Goal: Information Seeking & Learning: Compare options

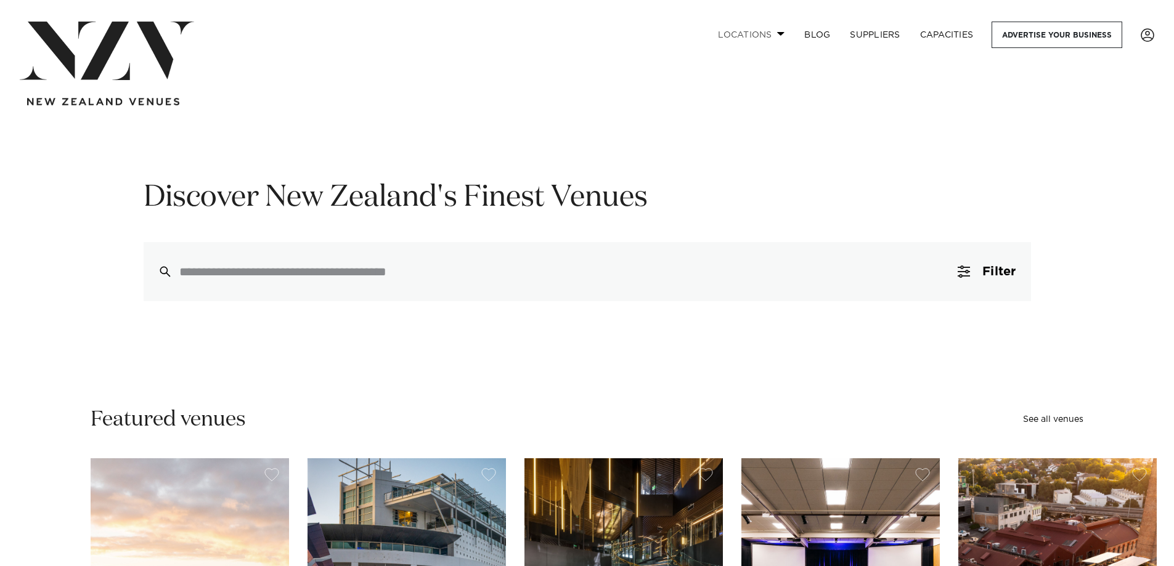
click at [778, 30] on link "Locations" at bounding box center [751, 35] width 86 height 27
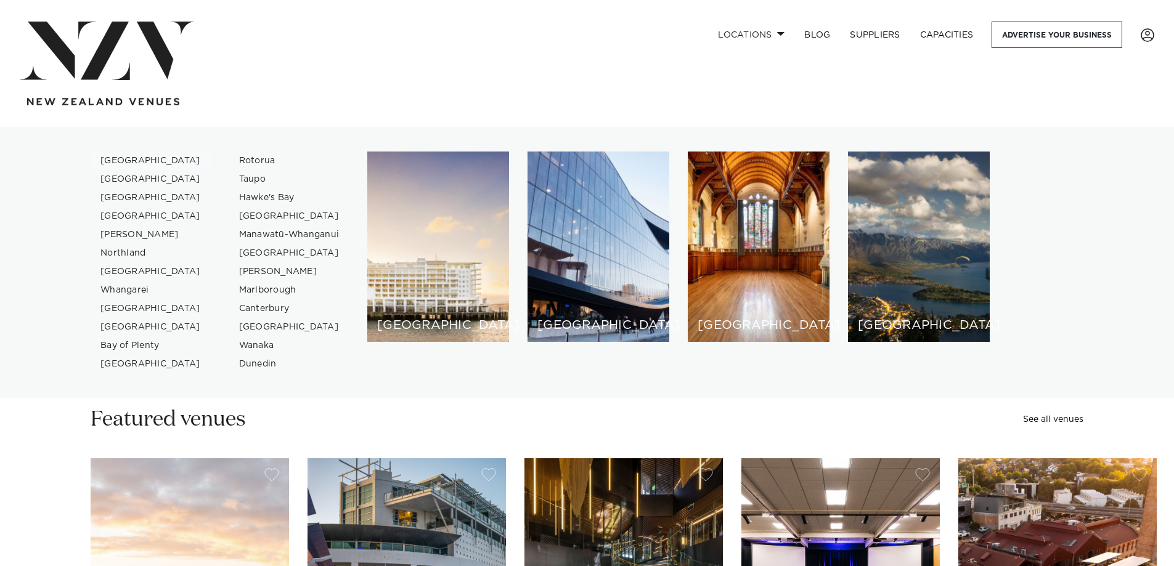
click at [115, 158] on link "[GEOGRAPHIC_DATA]" at bounding box center [151, 161] width 120 height 18
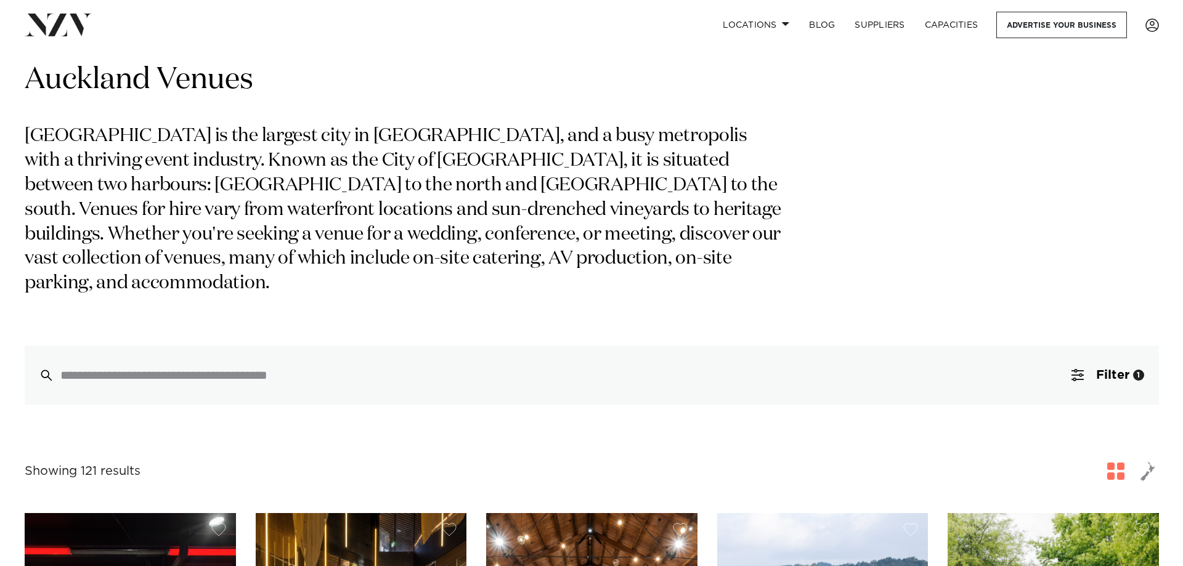
scroll to position [41, 0]
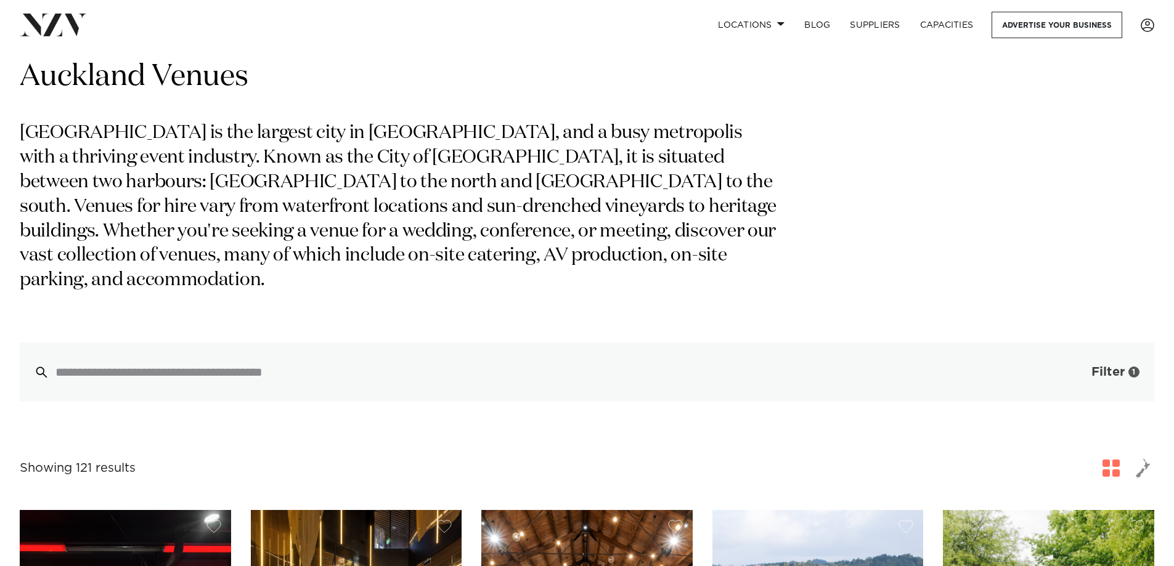
click at [1075, 366] on span "button" at bounding box center [1073, 372] width 12 height 12
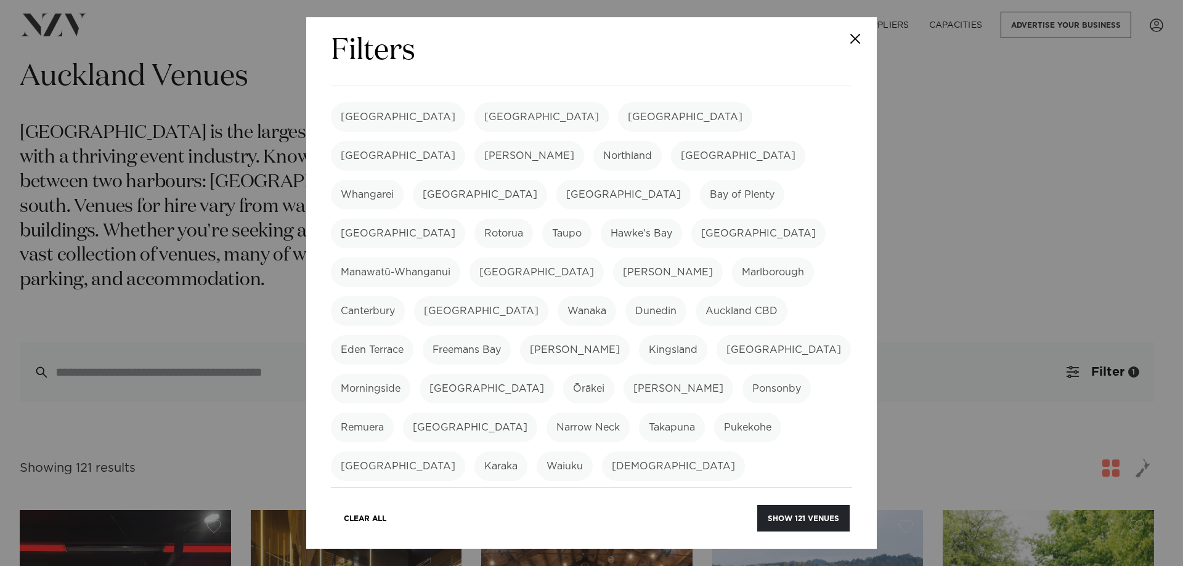
click at [855, 41] on button "Close" at bounding box center [855, 38] width 43 height 43
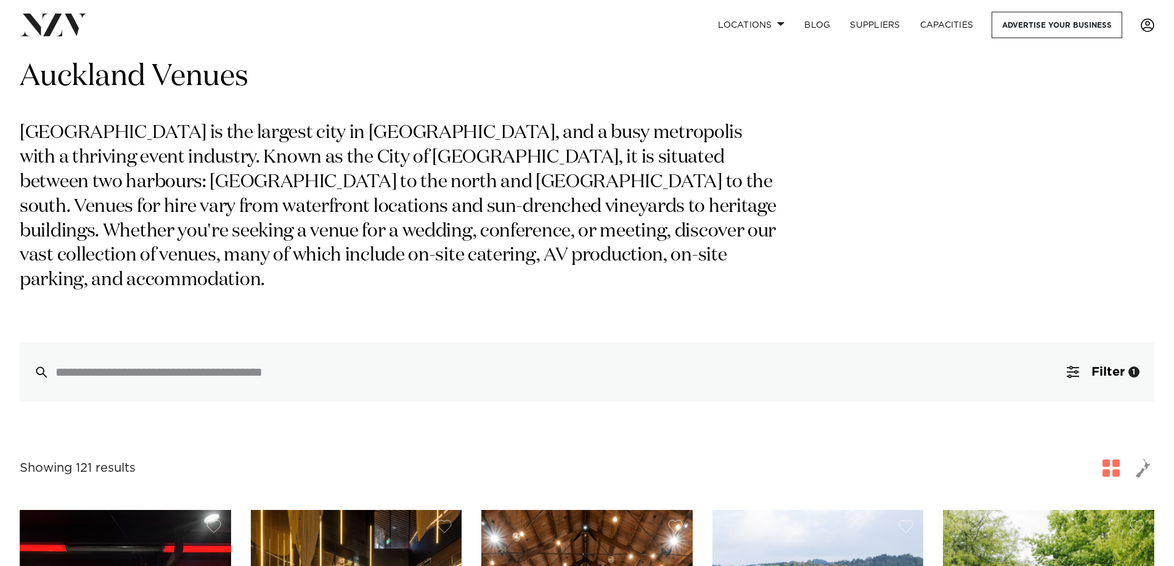
click at [1149, 24] on span at bounding box center [1148, 25] width 14 height 14
click at [947, 23] on link "Capacities" at bounding box center [946, 25] width 73 height 27
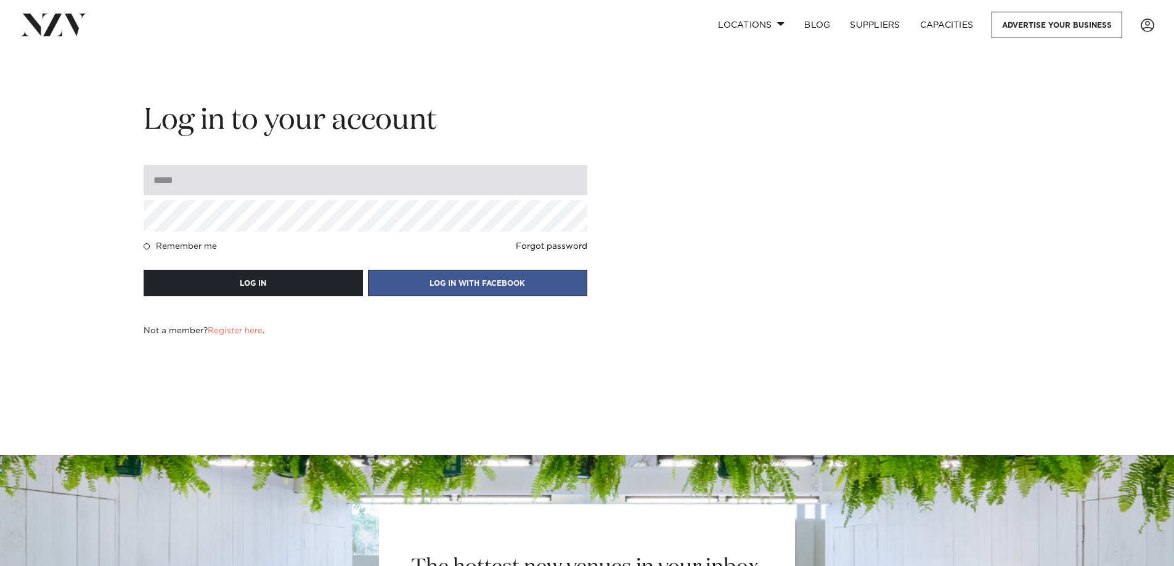
click at [211, 186] on input "email" at bounding box center [366, 180] width 444 height 30
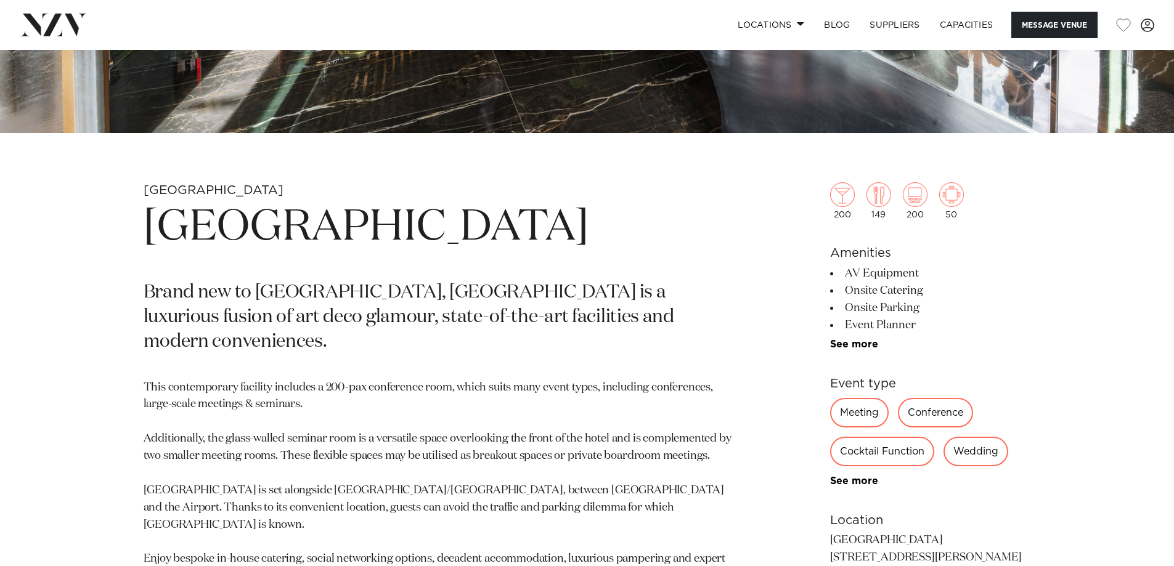
scroll to position [493, 0]
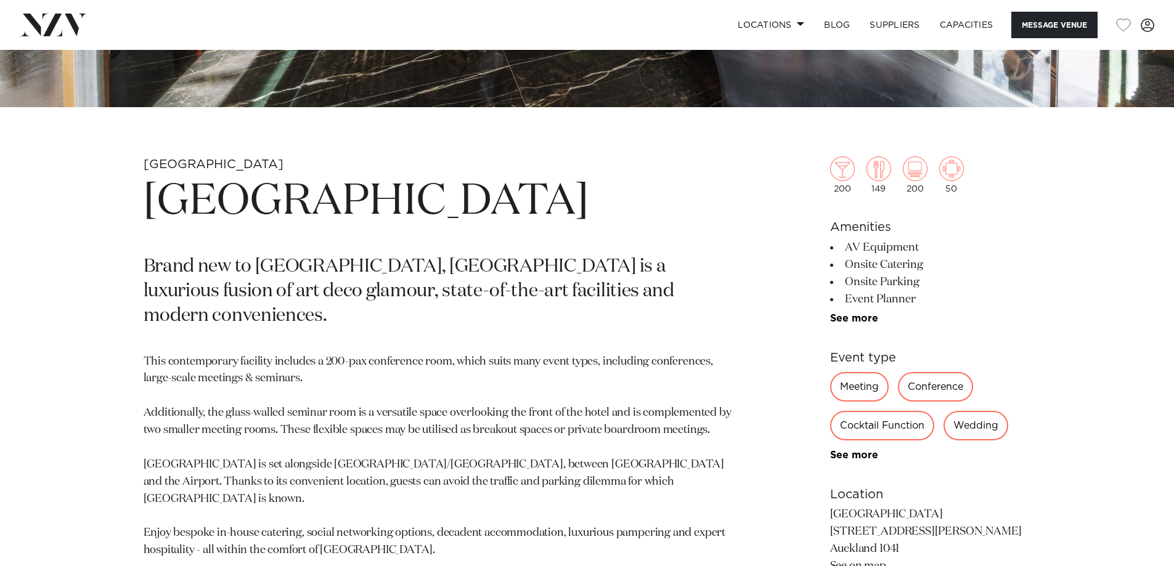
click at [872, 426] on div "Cocktail Function" at bounding box center [882, 426] width 104 height 30
click at [879, 423] on div "Cocktail Function" at bounding box center [882, 426] width 104 height 30
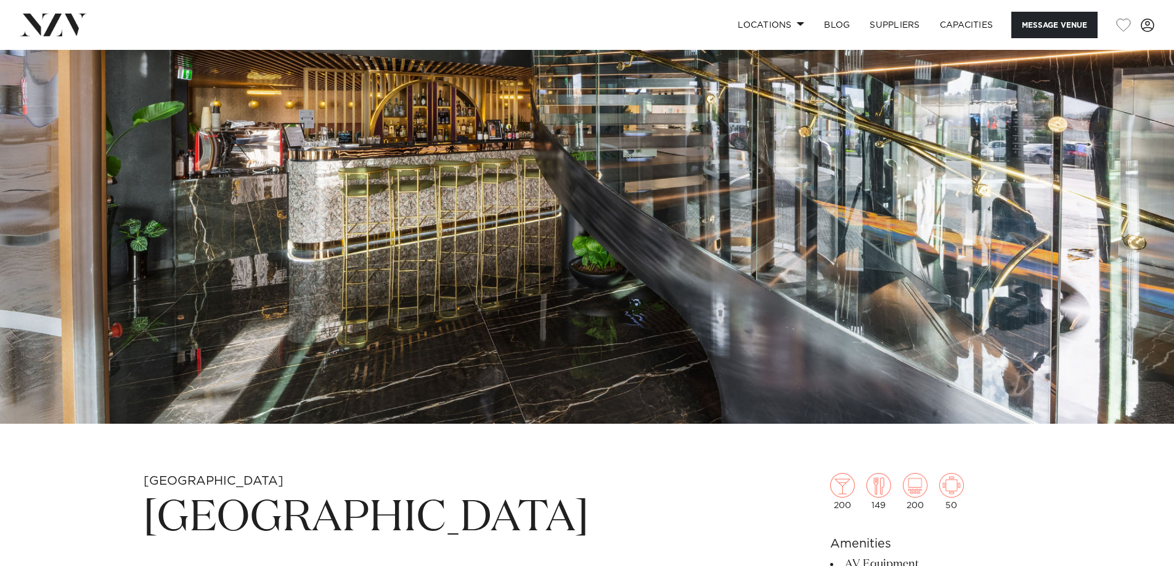
scroll to position [144, 0]
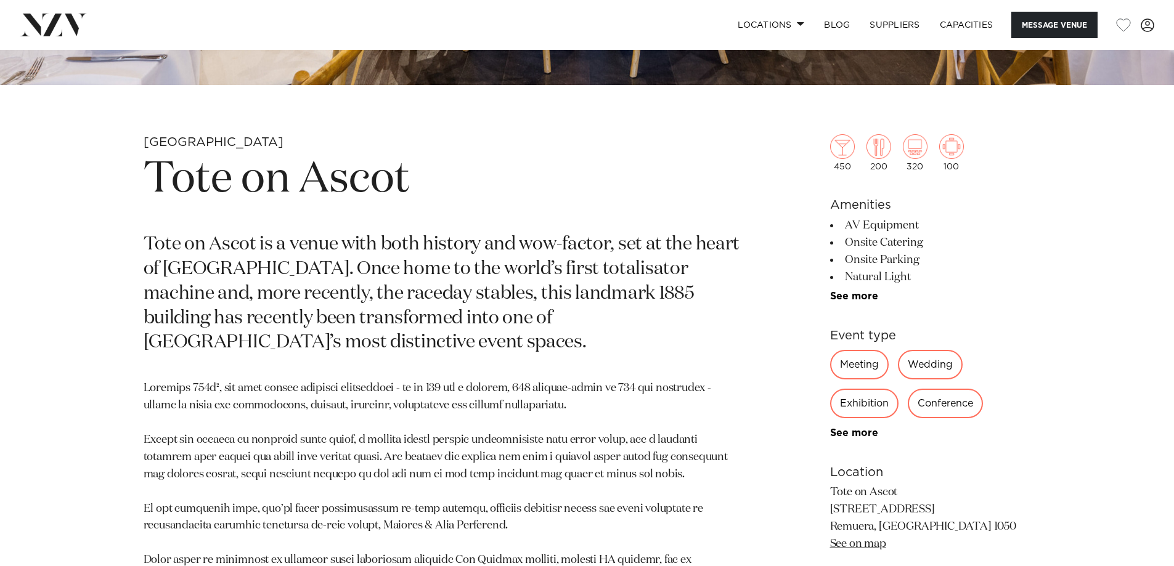
scroll to position [473, 0]
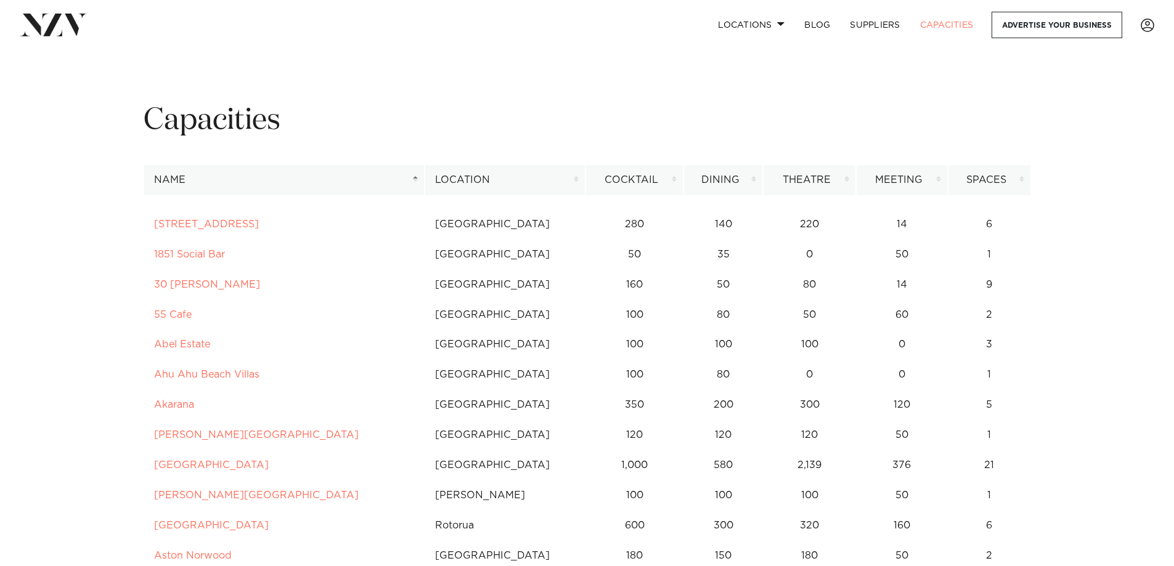
click at [415, 178] on th "Name" at bounding box center [284, 180] width 281 height 30
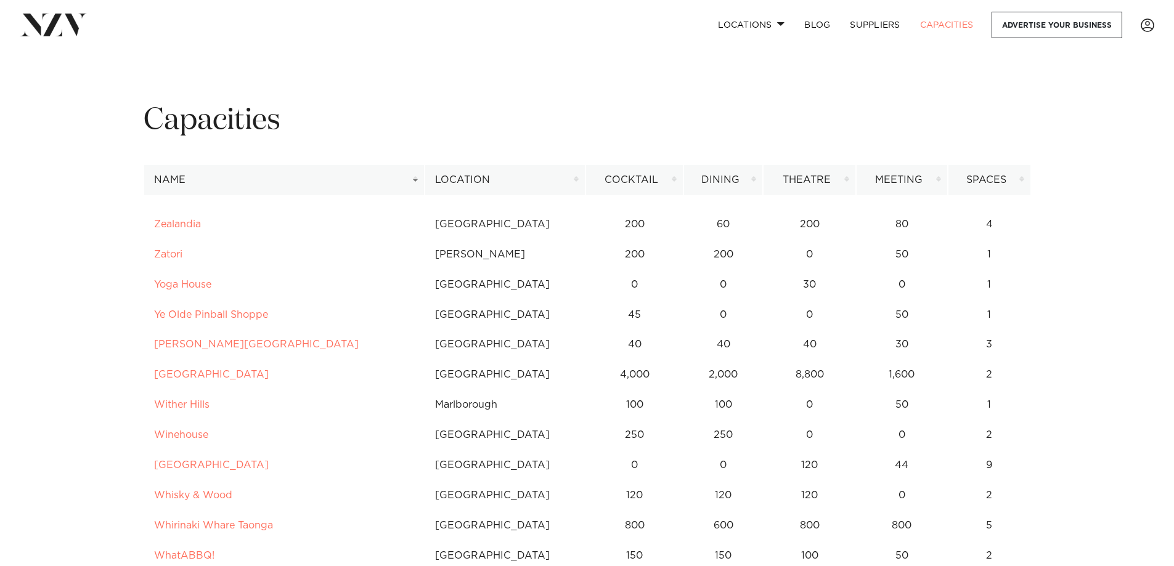
click at [414, 178] on th "Name" at bounding box center [284, 180] width 281 height 30
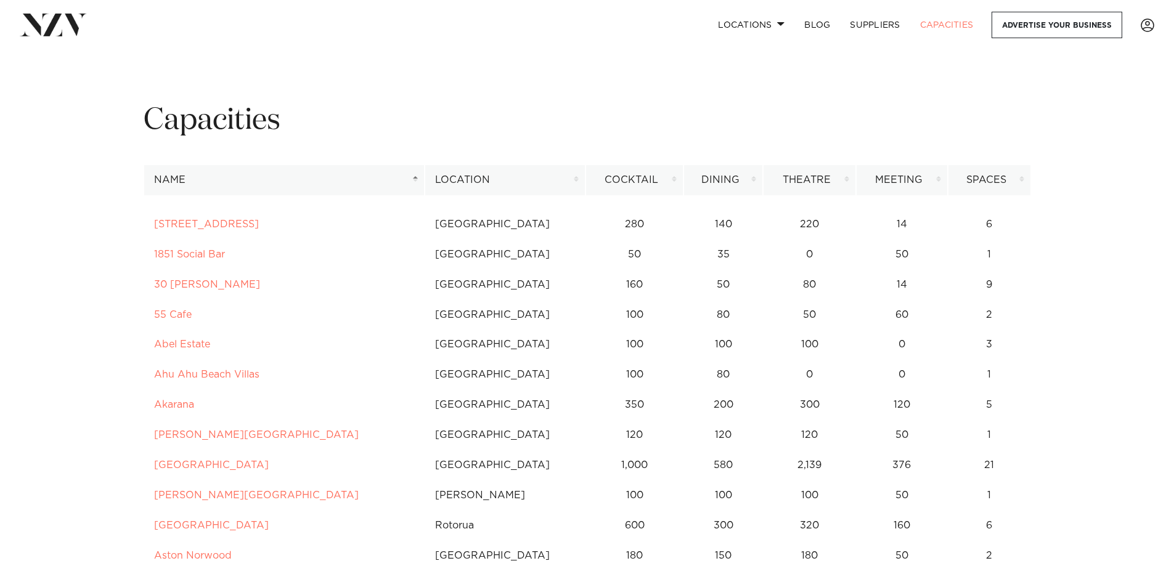
click at [453, 180] on th "Location" at bounding box center [505, 180] width 161 height 30
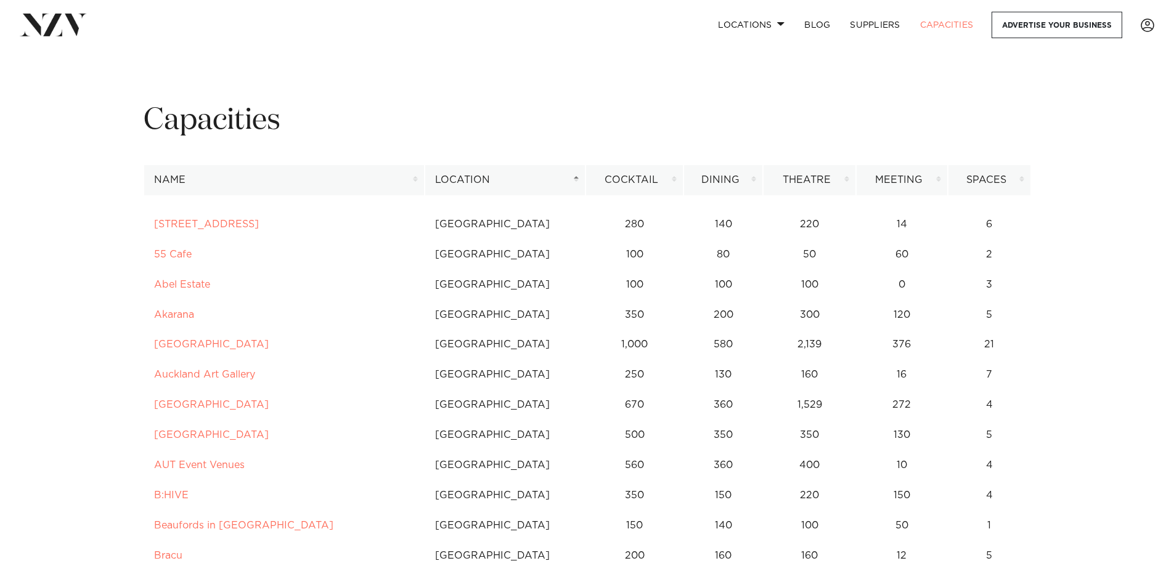
click at [452, 180] on th "Location" at bounding box center [505, 180] width 161 height 30
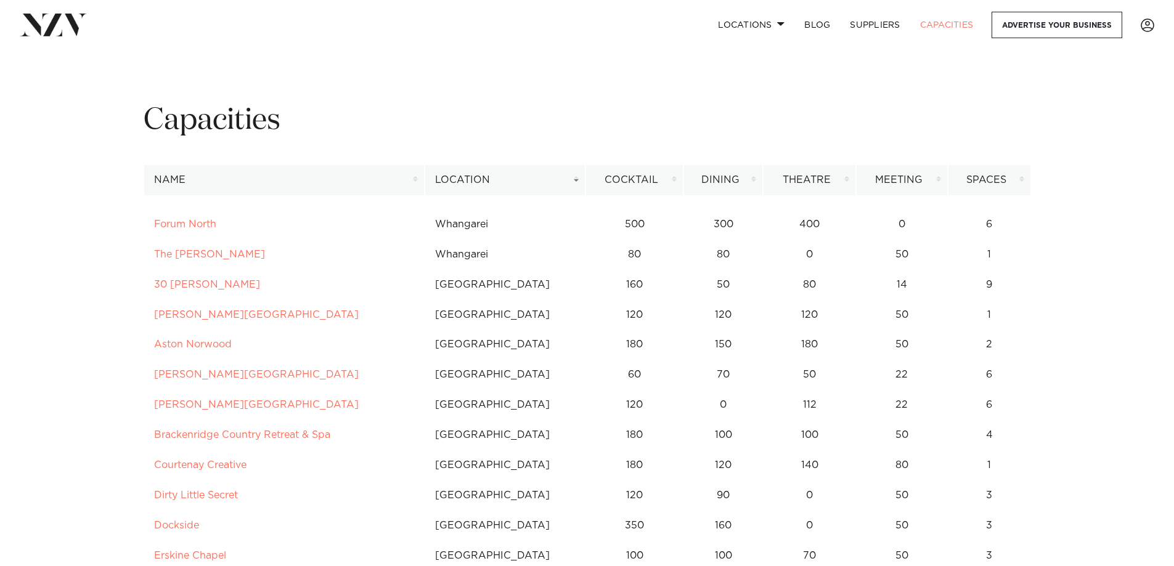
click at [459, 180] on th "Location" at bounding box center [505, 180] width 161 height 30
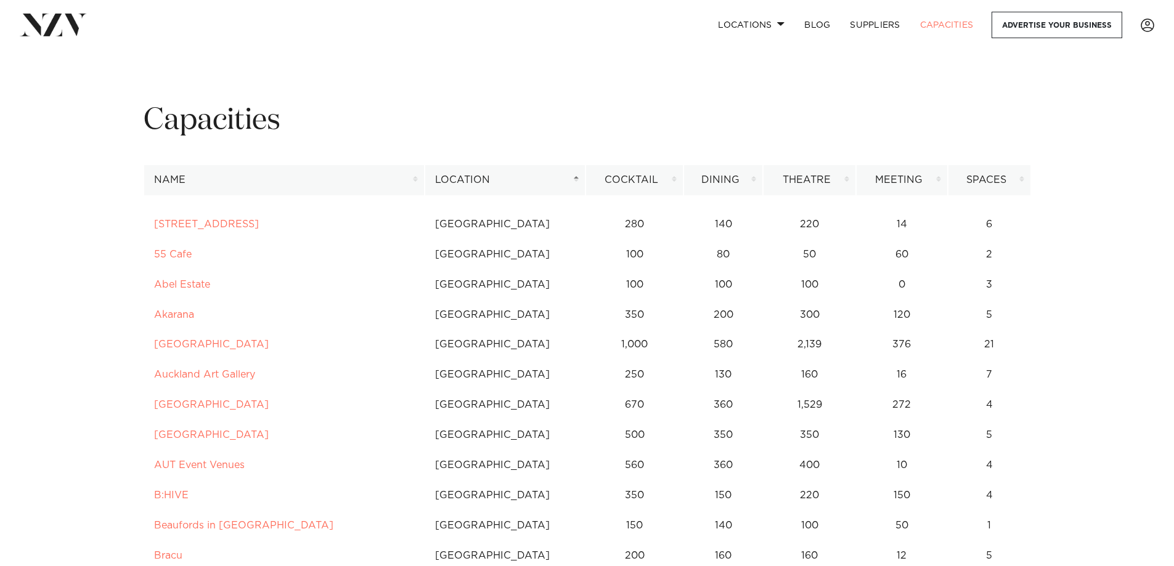
click at [630, 176] on th "Cocktail" at bounding box center [635, 180] width 99 height 30
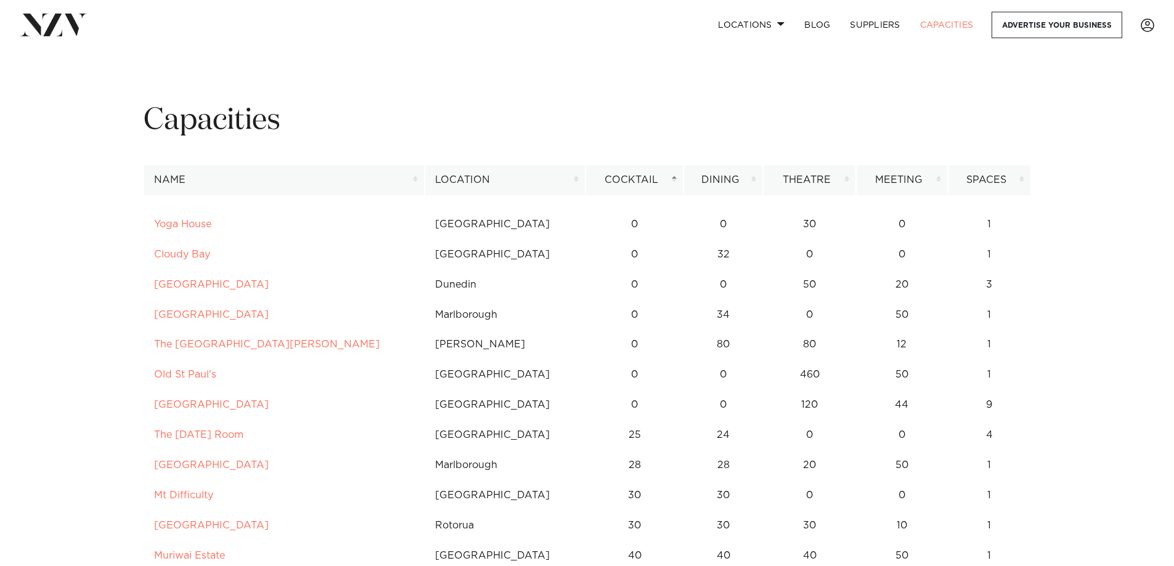
click at [463, 179] on th "Location" at bounding box center [505, 180] width 161 height 30
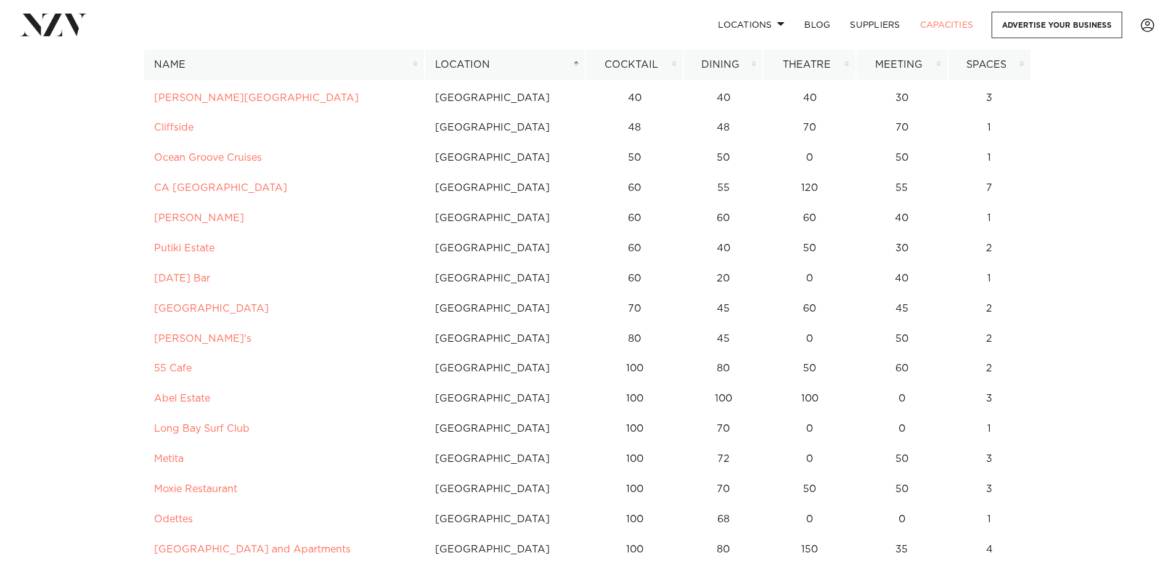
scroll to position [247, 0]
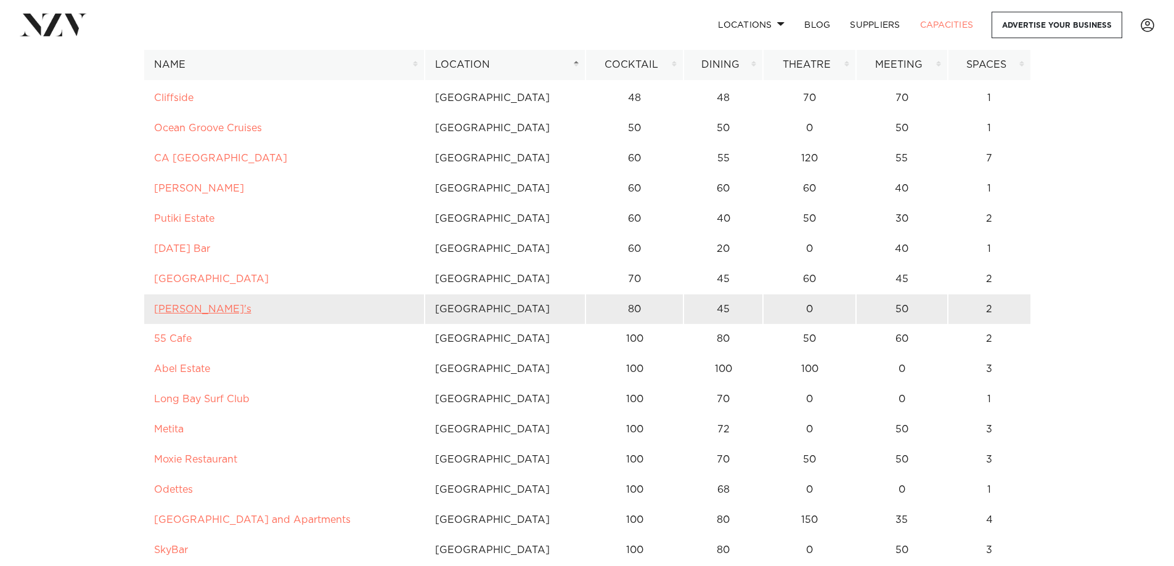
click at [176, 312] on link "Rosanna's" at bounding box center [202, 309] width 97 height 10
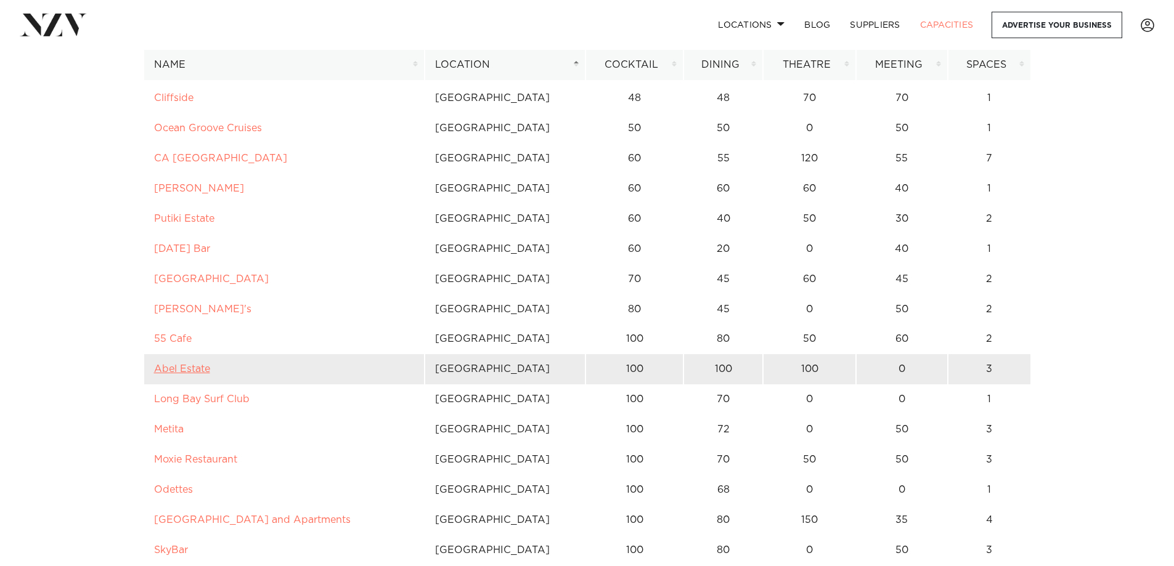
click at [184, 369] on link "Abel Estate" at bounding box center [182, 369] width 56 height 10
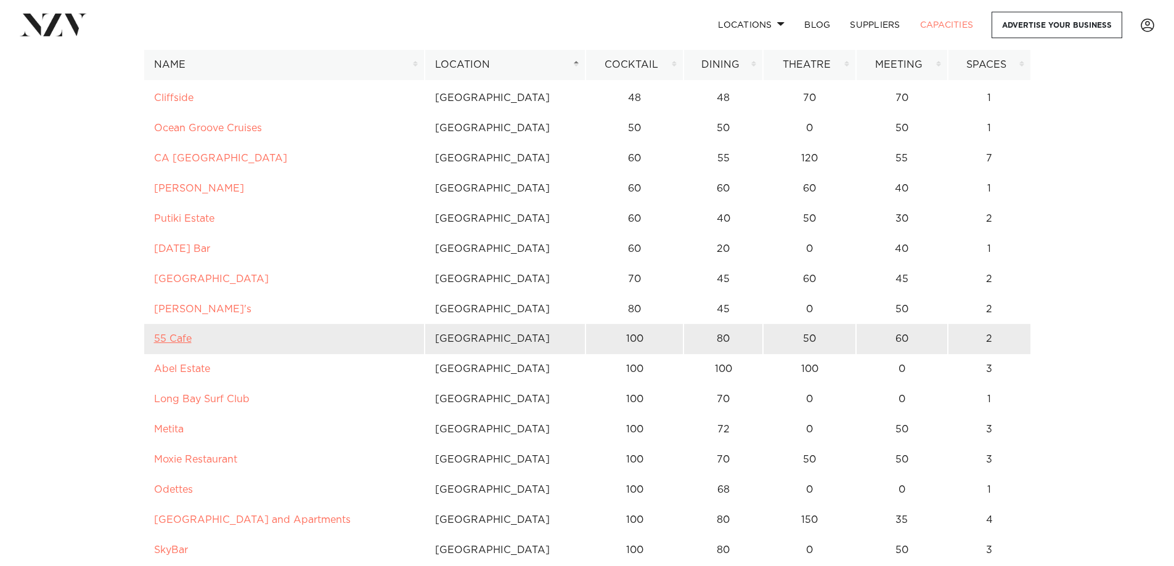
click at [178, 336] on link "55 Cafe" at bounding box center [173, 339] width 38 height 10
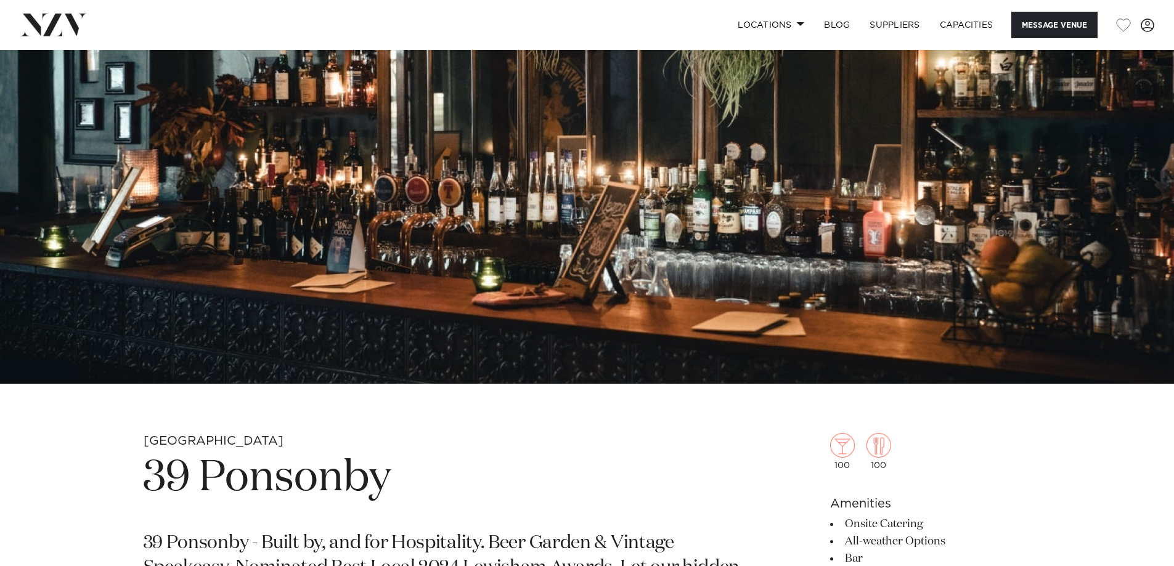
scroll to position [226, 0]
